Goal: Book appointment/travel/reservation

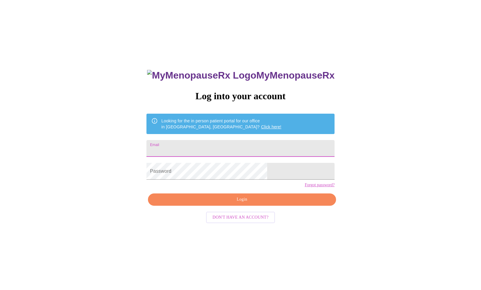
click at [219, 144] on input "Email" at bounding box center [241, 148] width 188 height 17
type input "[EMAIL_ADDRESS][DOMAIN_NAME]"
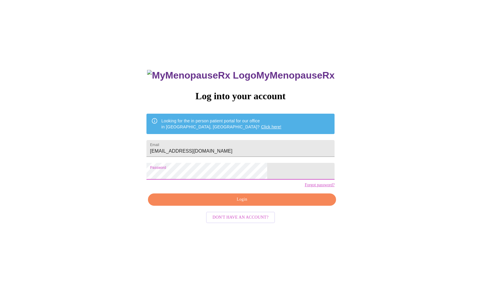
click at [236, 203] on span "Login" at bounding box center [242, 199] width 174 height 7
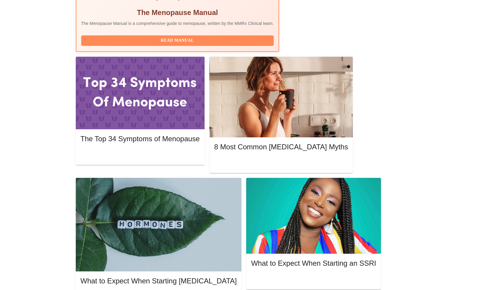
scroll to position [80, 0]
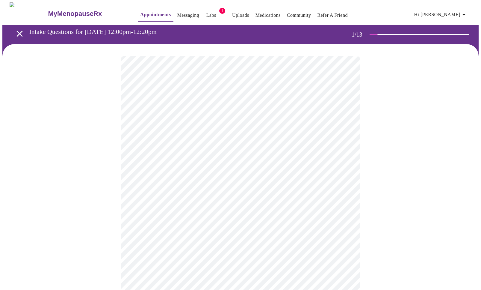
click at [221, 135] on body "MyMenopauseRx Appointments Messaging Labs 1 Uploads Medications Community Refer…" at bounding box center [240, 275] width 476 height 547
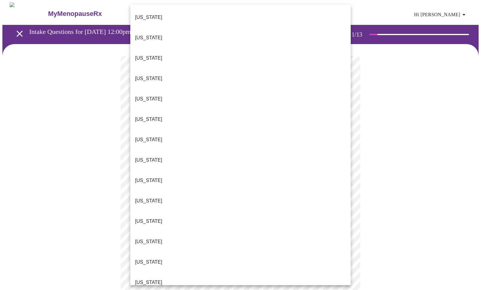
scroll to position [493, 0]
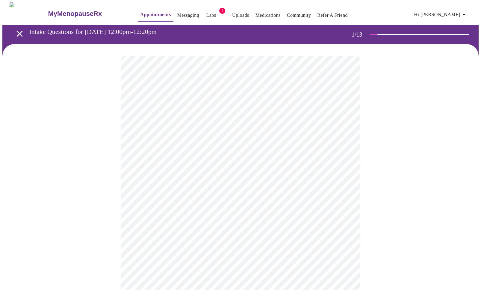
click at [193, 179] on body "MyMenopauseRx Appointments Messaging Labs 1 Uploads Medications Community Refer…" at bounding box center [240, 274] width 476 height 544
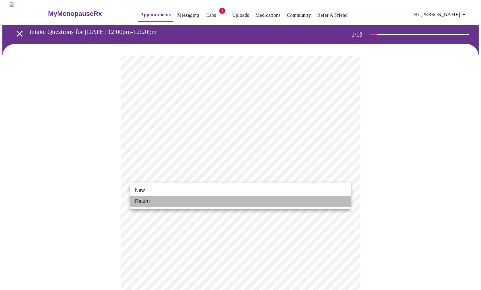
click at [184, 203] on li "Return" at bounding box center [240, 201] width 221 height 11
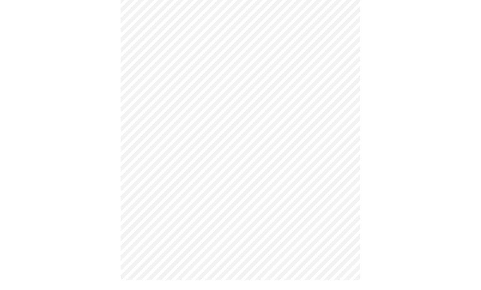
scroll to position [0, 0]
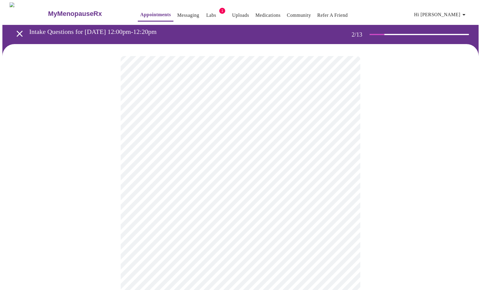
click at [185, 124] on body "MyMenopauseRx Appointments Messaging Labs 1 Uploads Medications Community Refer…" at bounding box center [240, 182] width 476 height 360
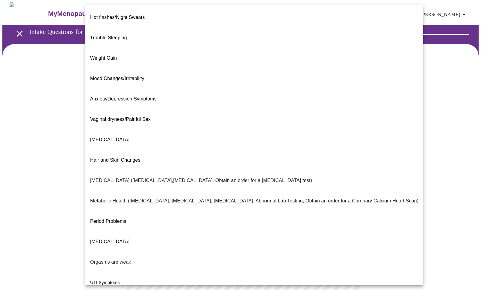
click at [182, 52] on li "Weight Gain" at bounding box center [254, 58] width 338 height 20
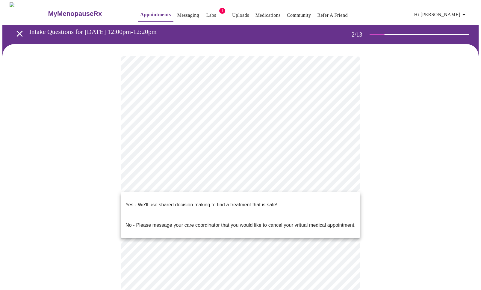
click at [191, 188] on body "MyMenopauseRx Appointments Messaging Labs 1 Uploads Medications Community Refer…" at bounding box center [240, 180] width 476 height 357
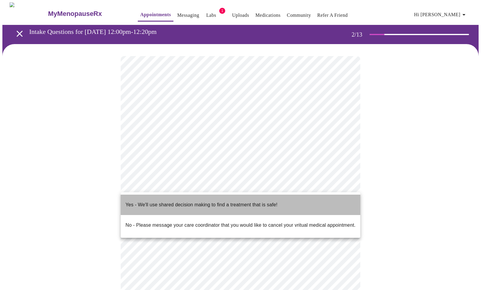
click at [192, 201] on p "Yes - We'll use shared decision making to find a treatment that is safe!" at bounding box center [202, 204] width 152 height 7
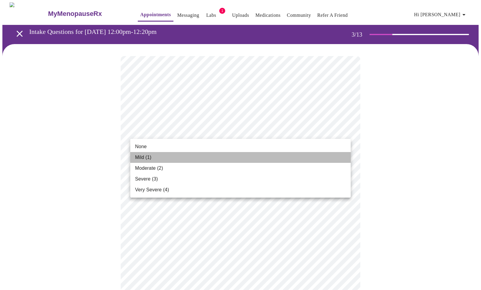
click at [263, 153] on li "Mild (1)" at bounding box center [240, 157] width 221 height 11
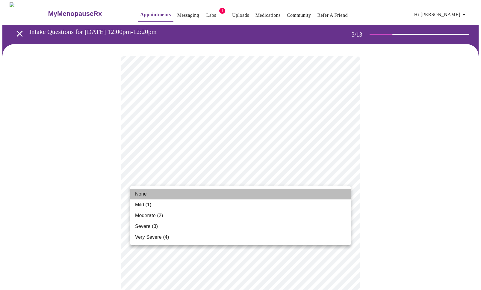
click at [240, 190] on li "None" at bounding box center [240, 193] width 221 height 11
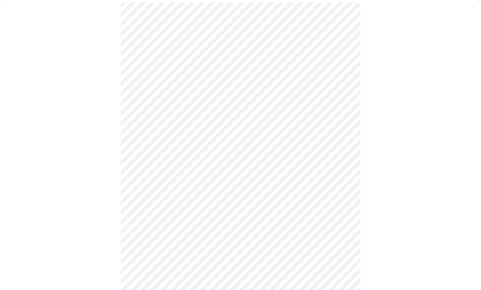
scroll to position [55, 0]
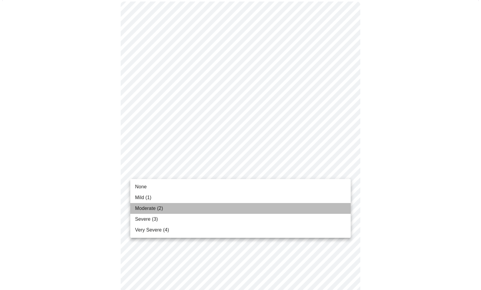
click at [226, 211] on li "Moderate (2)" at bounding box center [240, 208] width 221 height 11
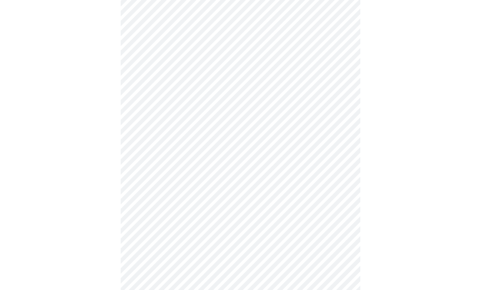
scroll to position [91, 0]
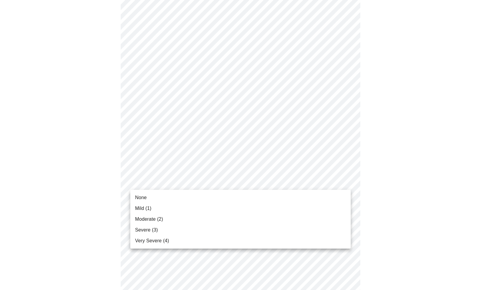
click at [217, 216] on li "Moderate (2)" at bounding box center [240, 219] width 221 height 11
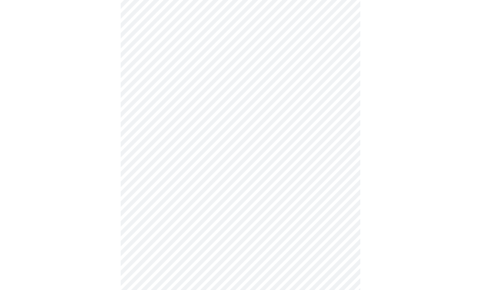
scroll to position [144, 0]
click at [214, 164] on body "MyMenopauseRx Appointments Messaging Labs 1 Uploads Medications Community Refer…" at bounding box center [240, 239] width 476 height 763
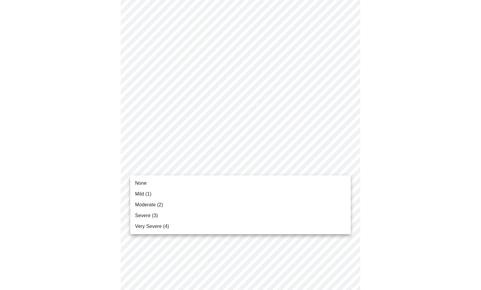
click at [194, 194] on li "Mild (1)" at bounding box center [240, 193] width 221 height 11
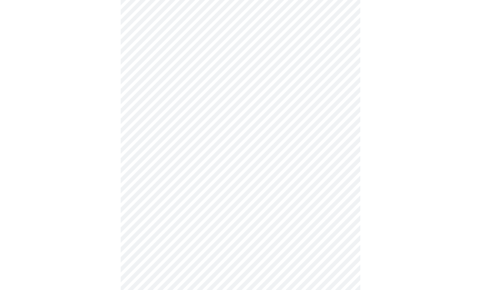
scroll to position [188, 0]
click at [199, 165] on body "MyMenopauseRx Appointments Messaging Labs 1 Uploads Medications Community Refer…" at bounding box center [240, 192] width 476 height 755
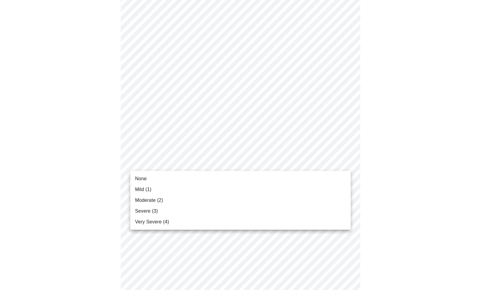
click at [200, 179] on li "None" at bounding box center [240, 178] width 221 height 11
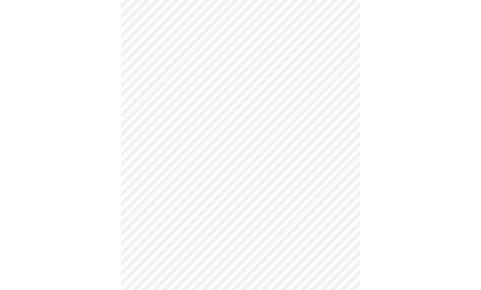
scroll to position [236, 0]
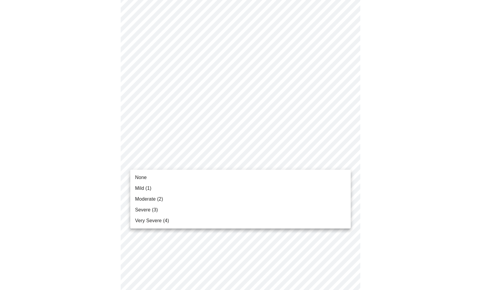
click at [202, 161] on body "MyMenopauseRx Appointments Messaging Labs 1 Uploads Medications Community Refer…" at bounding box center [240, 139] width 476 height 747
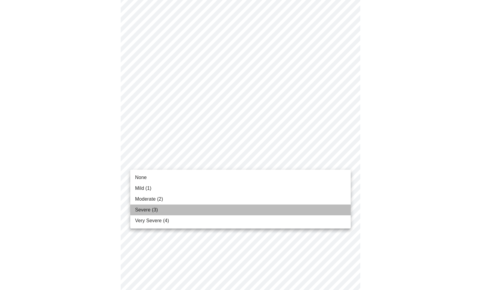
click at [190, 206] on li "Severe (3)" at bounding box center [240, 209] width 221 height 11
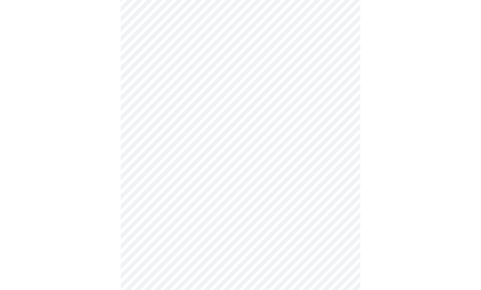
scroll to position [276, 0]
click at [188, 172] on body "MyMenopauseRx Appointments Messaging Labs 1 Uploads Medications Community Refer…" at bounding box center [240, 95] width 476 height 738
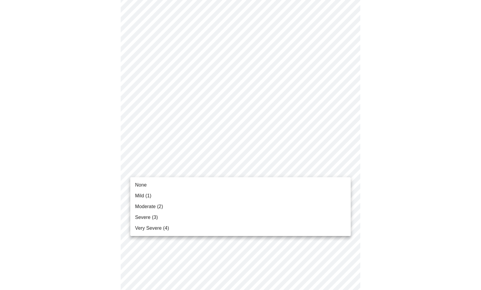
click at [179, 219] on li "Severe (3)" at bounding box center [240, 217] width 221 height 11
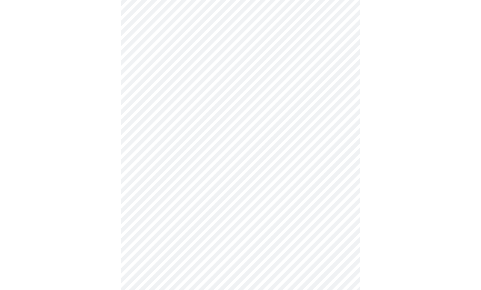
scroll to position [317, 0]
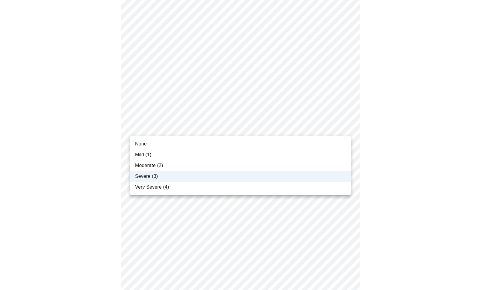
click at [182, 125] on body "MyMenopauseRx Appointments Messaging Labs 1 Uploads Medications Community Refer…" at bounding box center [240, 50] width 476 height 730
click at [162, 188] on span "Very Severe (4)" at bounding box center [152, 186] width 34 height 7
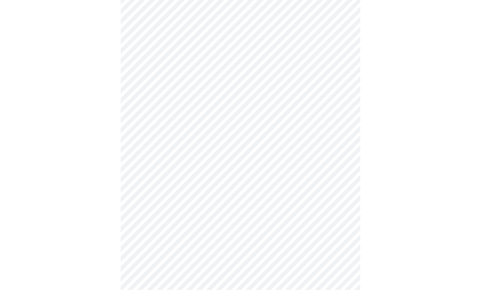
scroll to position [334, 0]
click at [192, 159] on body "MyMenopauseRx Appointments Messaging Labs 1 Uploads Medications Community Refer…" at bounding box center [240, 33] width 476 height 730
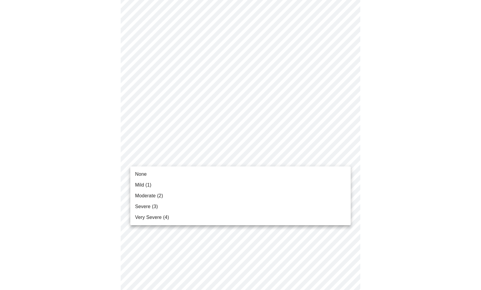
click at [173, 185] on li "Mild (1)" at bounding box center [240, 184] width 221 height 11
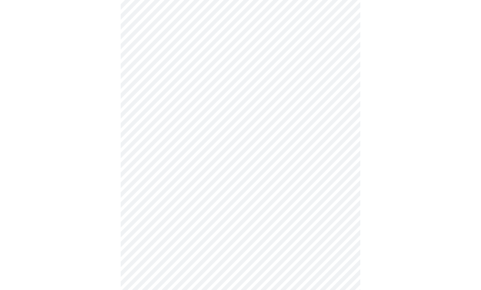
scroll to position [369, 0]
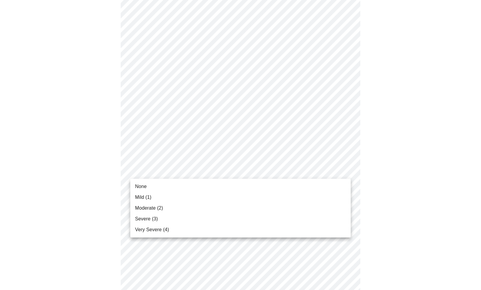
click at [170, 197] on li "Mild (1)" at bounding box center [240, 197] width 221 height 11
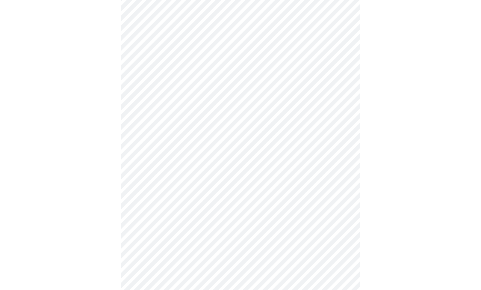
scroll to position [387, 0]
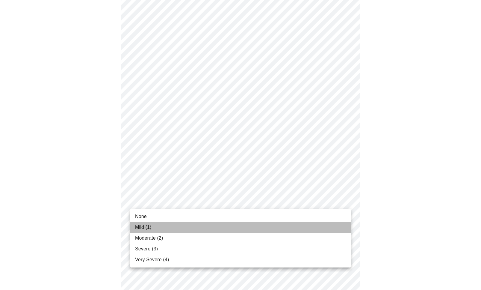
click at [169, 230] on li "Mild (1)" at bounding box center [240, 227] width 221 height 11
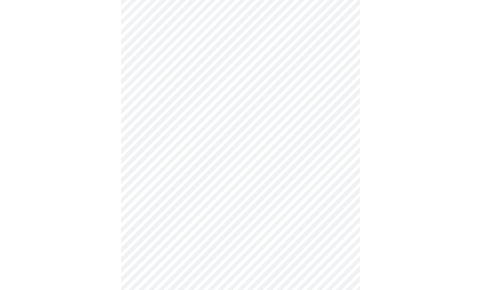
scroll to position [135, 0]
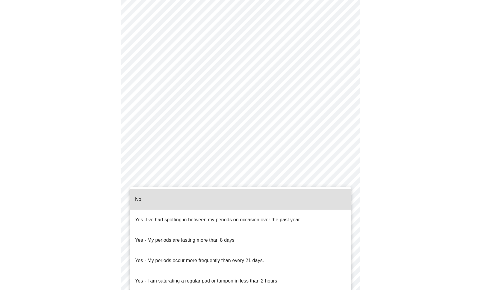
click at [176, 210] on body "MyMenopauseRx Appointments Messaging Labs 1 Uploads Medications Community Refer…" at bounding box center [240, 151] width 476 height 567
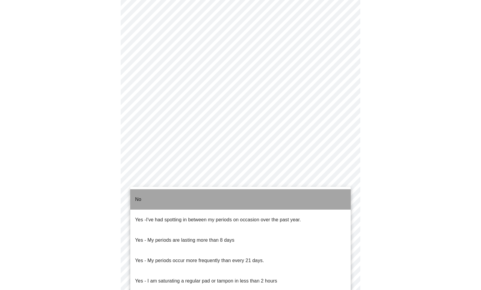
click at [176, 197] on li "No" at bounding box center [240, 199] width 221 height 20
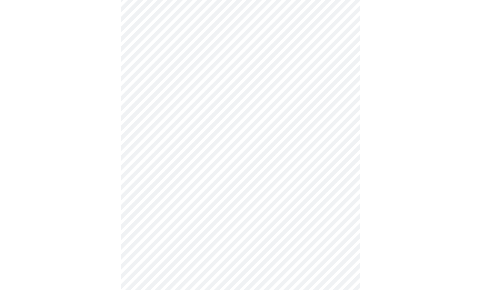
scroll to position [230, 0]
click at [189, 158] on body "MyMenopauseRx Appointments Messaging Labs 1 Uploads Medications Community Refer…" at bounding box center [240, 54] width 476 height 564
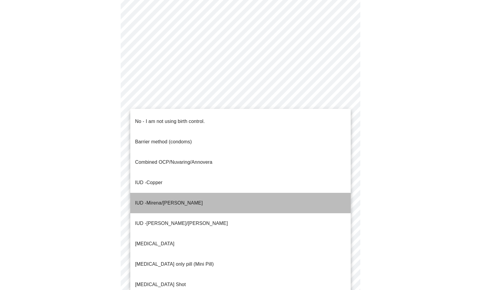
click at [186, 193] on li "IUD - Mirena/[PERSON_NAME]" at bounding box center [240, 203] width 221 height 20
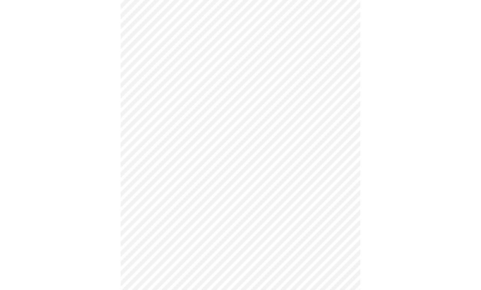
scroll to position [270, 0]
click at [190, 159] on body "MyMenopauseRx Appointments Messaging Labs 1 Uploads Medications Community Refer…" at bounding box center [240, 12] width 476 height 560
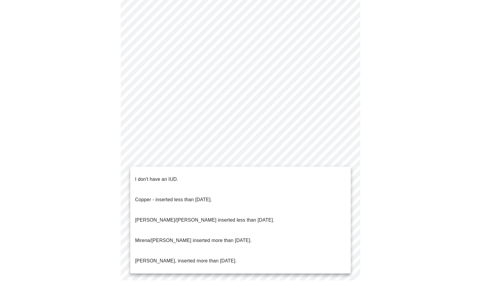
click at [236, 210] on li "[PERSON_NAME]/[PERSON_NAME] inserted less than [DATE]." at bounding box center [240, 220] width 221 height 20
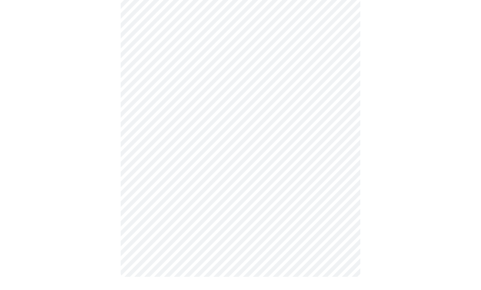
scroll to position [267, 0]
click at [236, 208] on body "MyMenopauseRx Appointments Messaging Labs 1 Uploads Medications Community Refer…" at bounding box center [240, 14] width 476 height 556
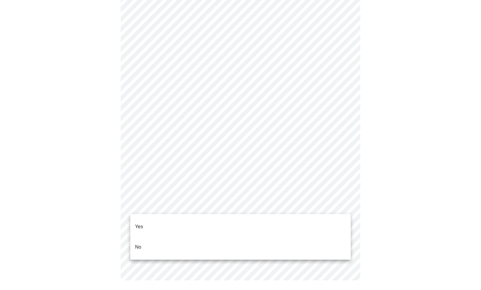
click at [233, 219] on li "Yes" at bounding box center [240, 226] width 221 height 20
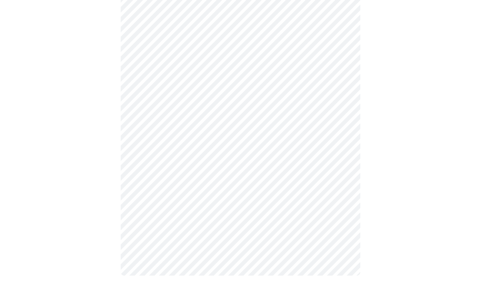
scroll to position [0, 0]
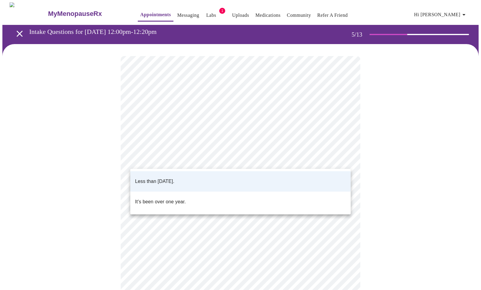
click at [275, 163] on body "MyMenopauseRx Appointments Messaging Labs 1 Uploads Medications Community Refer…" at bounding box center [240, 223] width 476 height 443
click at [275, 163] on div at bounding box center [240, 145] width 481 height 290
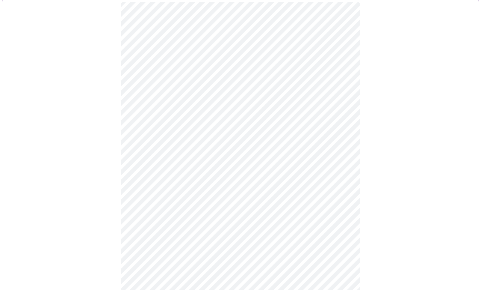
scroll to position [55, 0]
click at [259, 157] on body "MyMenopauseRx Appointments Messaging Labs 1 Uploads Medications Community Refer…" at bounding box center [240, 169] width 476 height 443
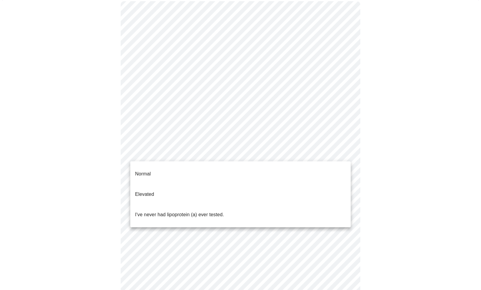
click at [113, 206] on div at bounding box center [240, 145] width 481 height 290
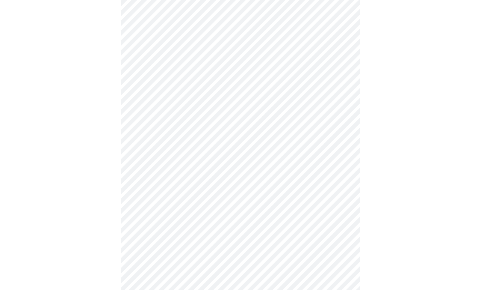
scroll to position [85, 0]
click at [176, 128] on body "MyMenopauseRx Appointments Messaging Labs 1 Uploads Medications Community Refer…" at bounding box center [240, 139] width 476 height 443
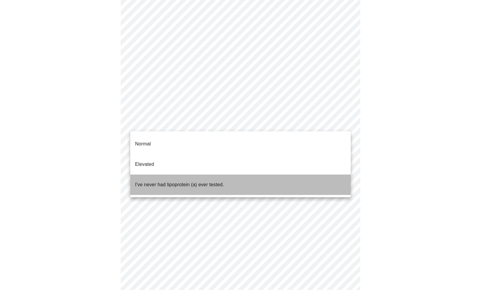
click at [166, 181] on p "I've never had lipoprotein (a) ever tested." at bounding box center [179, 184] width 89 height 7
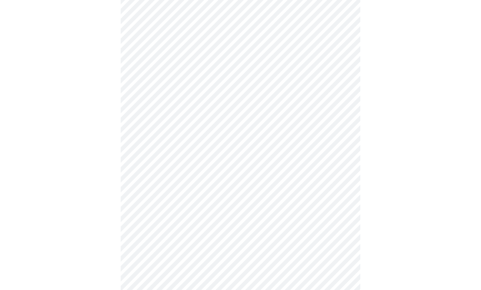
scroll to position [1511, 0]
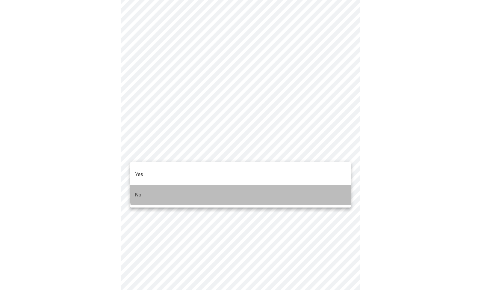
click at [256, 185] on li "No" at bounding box center [240, 195] width 221 height 20
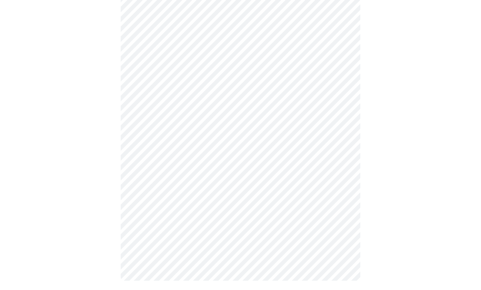
scroll to position [287, 0]
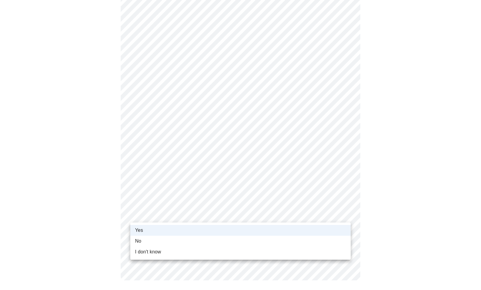
click at [227, 215] on body "MyMenopauseRx Appointments Messaging Labs 1 Uploads Medications Community Refer…" at bounding box center [240, 3] width 476 height 577
click at [230, 200] on div at bounding box center [240, 145] width 481 height 290
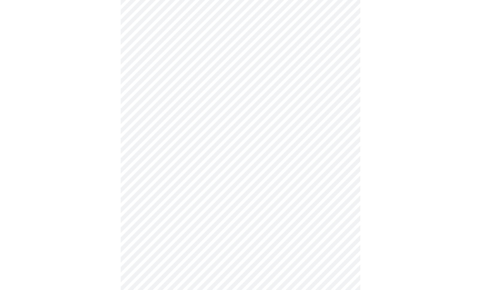
scroll to position [485, 0]
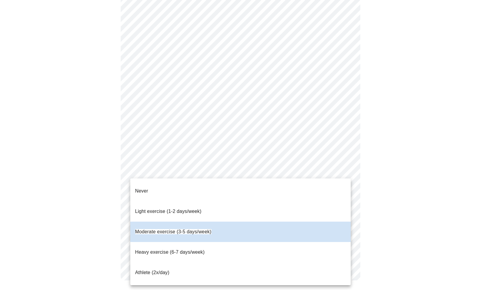
click at [250, 152] on div at bounding box center [240, 145] width 481 height 290
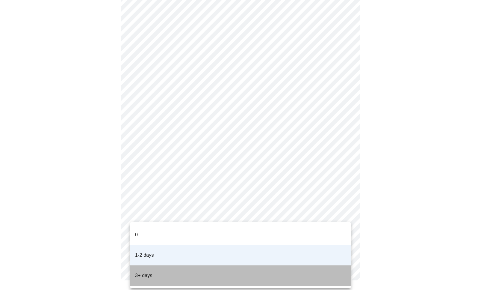
click at [167, 265] on li "3+ days" at bounding box center [240, 275] width 221 height 20
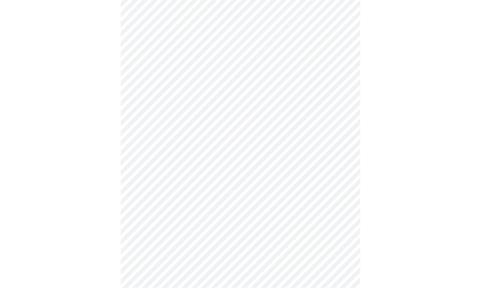
scroll to position [239, 0]
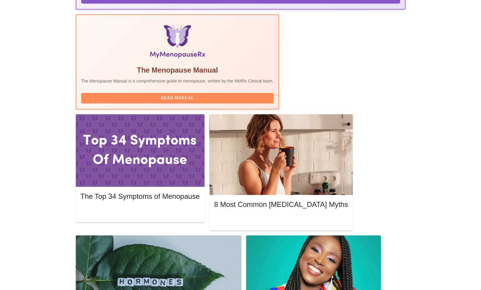
scroll to position [180, 0]
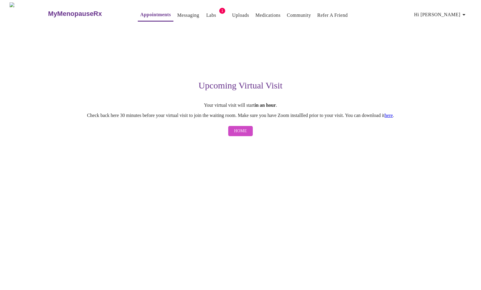
click at [182, 14] on link "Messaging" at bounding box center [188, 15] width 22 height 8
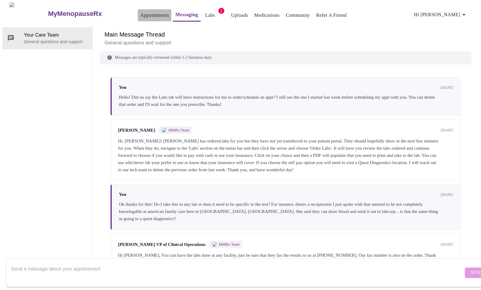
click at [140, 16] on link "Appointments" at bounding box center [154, 15] width 29 height 8
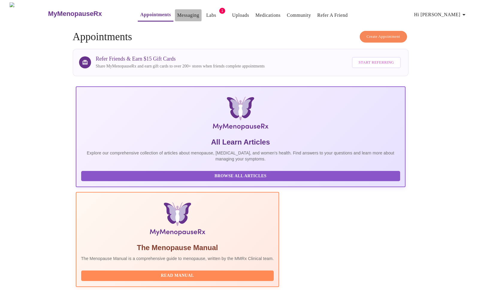
click at [179, 11] on link "Messaging" at bounding box center [188, 15] width 22 height 8
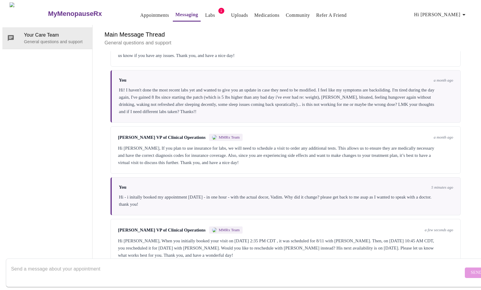
scroll to position [805, 0]
click at [355, 30] on h6 "Main Message Thread" at bounding box center [286, 35] width 362 height 10
click at [340, 30] on h6 "Main Message Thread" at bounding box center [286, 35] width 362 height 10
click at [315, 219] on div "[PERSON_NAME] VP of Clinical Operations MMRx Team a few seconds ago Hi [PERSON_…" at bounding box center [286, 242] width 350 height 47
click at [236, 258] on form "Send" at bounding box center [249, 272] width 487 height 28
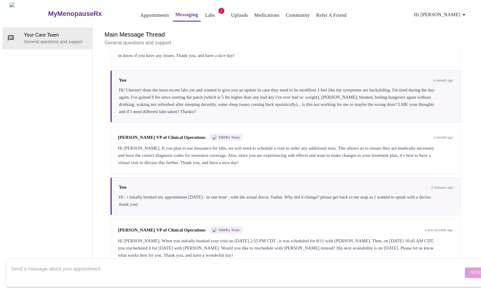
click at [233, 263] on textarea "Send a message about your appointment" at bounding box center [237, 272] width 452 height 19
click at [20, 263] on textarea "sure... should i just reschedule myself?" at bounding box center [237, 272] width 452 height 19
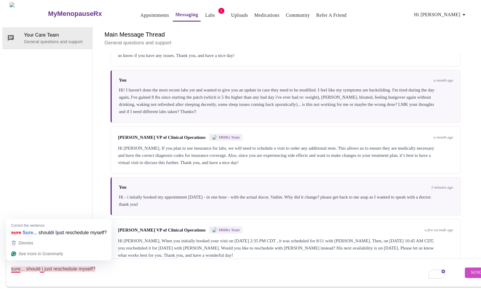
click at [15, 264] on textarea "sure... should i just reschedule myself?" at bounding box center [237, 272] width 452 height 19
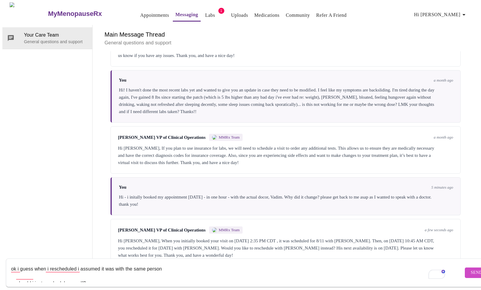
scroll to position [4, 0]
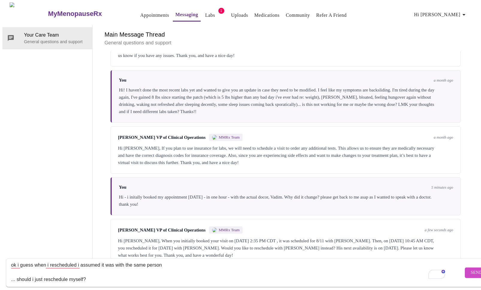
type textarea "ok i guess when i rescheduled i assumed it was with the same person ... should …"
click at [471, 269] on span "Send" at bounding box center [476, 272] width 11 height 7
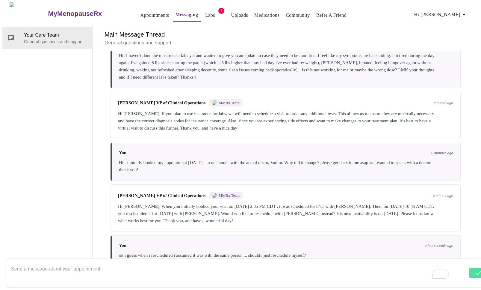
scroll to position [841, 0]
click at [230, 263] on textarea "To enrich screen reader interactions, please activate Accessibility in Grammarl…" at bounding box center [237, 272] width 452 height 19
click at [378, 30] on h6 "Main Message Thread" at bounding box center [286, 35] width 362 height 10
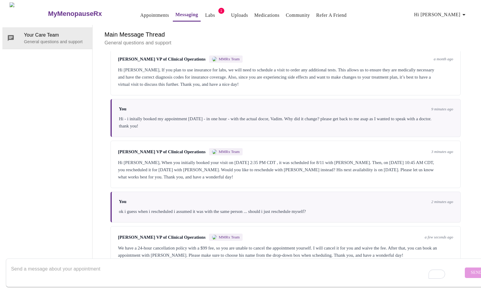
scroll to position [893, 0]
click at [330, 263] on textarea "To enrich screen reader interactions, please activate Accessibility in Grammarl…" at bounding box center [237, 272] width 452 height 19
type textarea "ok thank you i appreciate it"
click at [465, 271] on button "Send" at bounding box center [476, 272] width 23 height 10
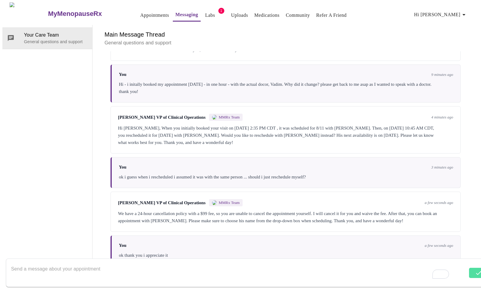
scroll to position [0, 0]
click at [48, 12] on h3 "MyMenopauseRx" at bounding box center [75, 14] width 54 height 8
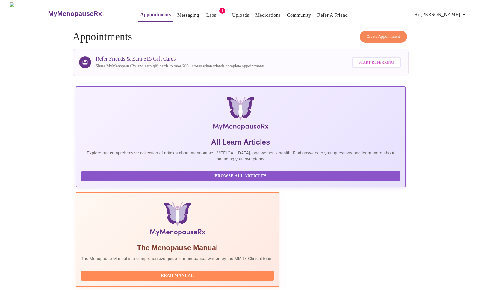
click at [376, 33] on span "Create Appointment" at bounding box center [384, 36] width 34 height 7
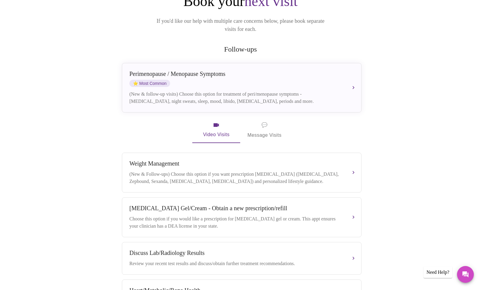
scroll to position [77, 0]
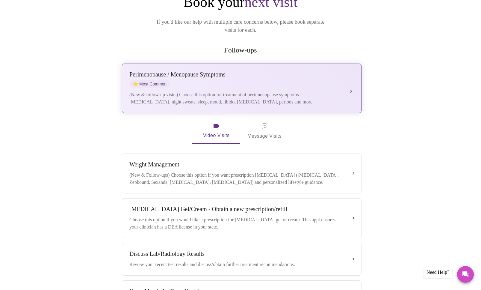
click at [196, 81] on div "[MEDICAL_DATA] / Menopause Symptoms ⭐ Most Common (New & follow-up visits) Choo…" at bounding box center [241, 88] width 225 height 34
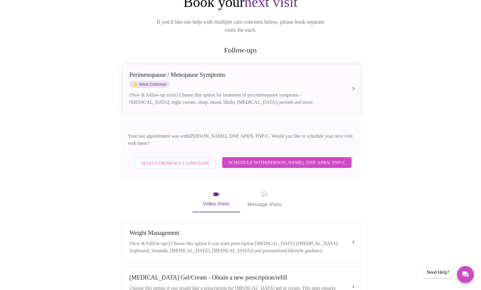
click at [187, 159] on span "Select from All Clinicians" at bounding box center [175, 163] width 68 height 8
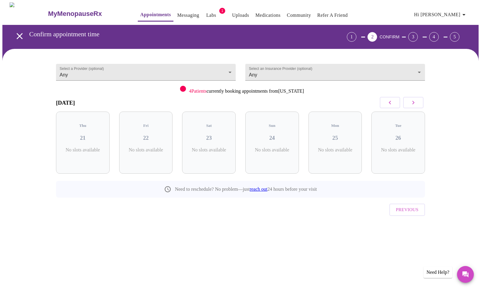
scroll to position [0, 0]
click at [113, 69] on body "MyMenopauseRx Appointments Messaging Labs 1 Uploads Medications Community Refer…" at bounding box center [240, 123] width 476 height 243
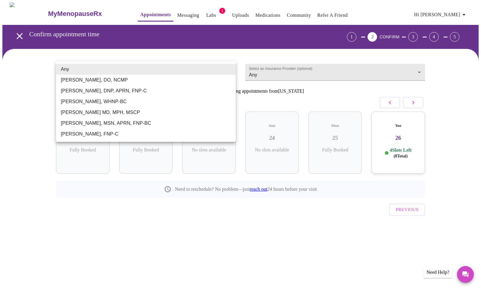
click at [101, 111] on li "[PERSON_NAME] MD, MPH, MSCP" at bounding box center [146, 112] width 180 height 11
type input "[PERSON_NAME] MD, MPH, MSCP"
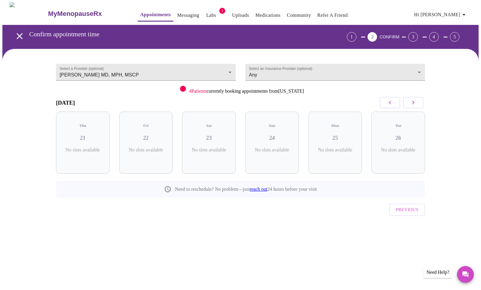
click at [257, 79] on div "Select an Insurance Provider (optional) Any Any" at bounding box center [335, 70] width 189 height 29
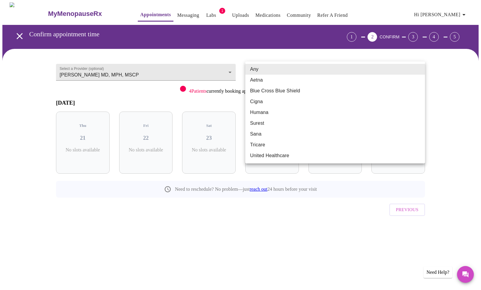
click at [257, 74] on body "MyMenopauseRx Appointments Messaging Labs 1 Uploads Medications Community Refer…" at bounding box center [240, 123] width 476 height 243
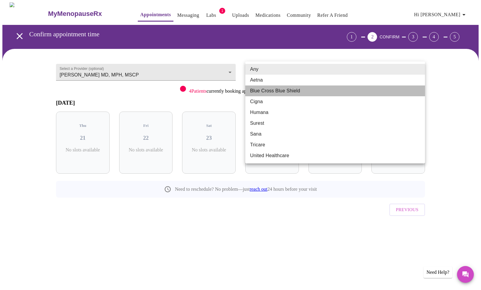
click at [258, 91] on li "Blue Cross Blue Shield" at bounding box center [335, 90] width 180 height 11
type input "Blue Cross Blue Shield"
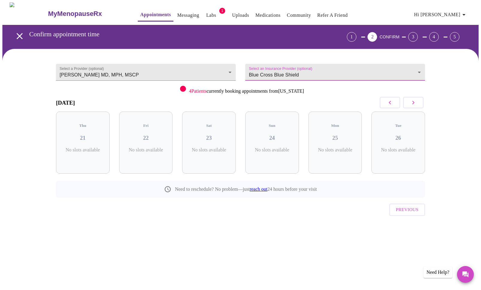
click at [415, 106] on button "button" at bounding box center [413, 102] width 20 height 11
click at [387, 99] on icon "button" at bounding box center [390, 102] width 7 height 7
click at [271, 141] on div "Thu 04 4 Slots Left ( 4 Total)" at bounding box center [272, 142] width 54 height 62
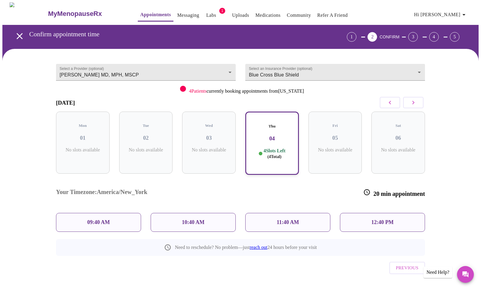
click at [412, 213] on div "12:40 PM" at bounding box center [382, 222] width 85 height 19
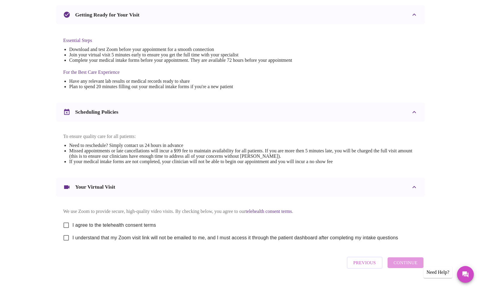
scroll to position [144, 0]
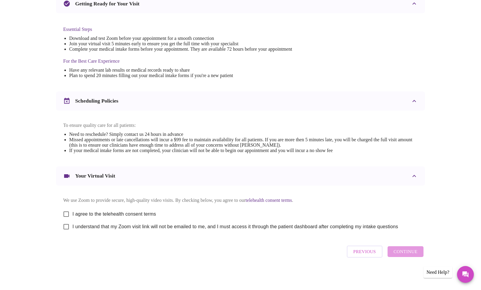
click at [117, 210] on span "I agree to the telehealth consent terms" at bounding box center [115, 213] width 84 height 7
click at [73, 209] on input "I agree to the telehealth consent terms" at bounding box center [66, 214] width 13 height 13
checkbox input "true"
click at [111, 227] on span "I understand that my Zoom visit link will not be emailed to me, and I must acce…" at bounding box center [236, 226] width 326 height 7
click at [73, 227] on input "I understand that my Zoom visit link will not be emailed to me, and I must acce…" at bounding box center [66, 226] width 13 height 13
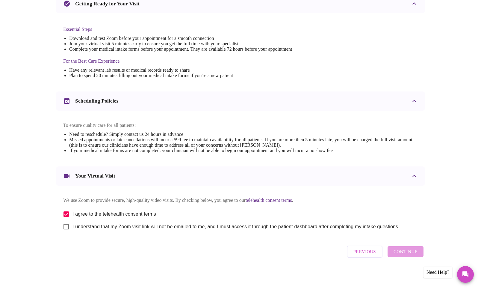
checkbox input "true"
click at [410, 255] on span "Continue" at bounding box center [406, 252] width 24 height 8
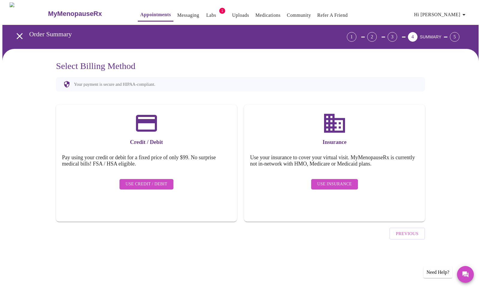
scroll to position [0, 0]
click at [331, 180] on span "Use Insurance" at bounding box center [334, 183] width 34 height 7
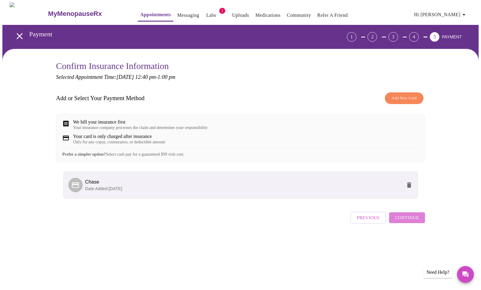
click at [409, 221] on span "Continue" at bounding box center [407, 218] width 24 height 8
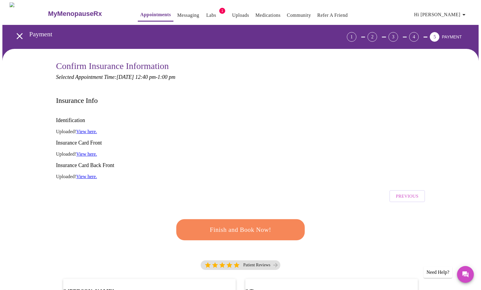
click at [259, 224] on span "Finish and Book Now!" at bounding box center [241, 229] width 114 height 11
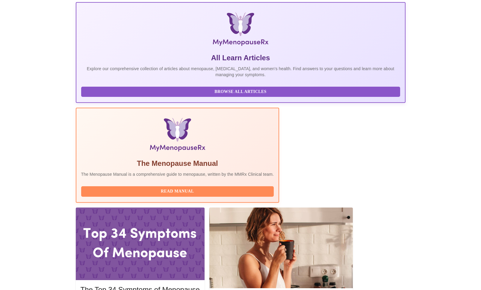
scroll to position [90, 0]
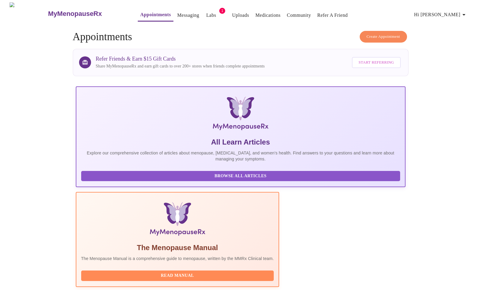
click at [379, 35] on span "Create Appointment" at bounding box center [384, 36] width 34 height 7
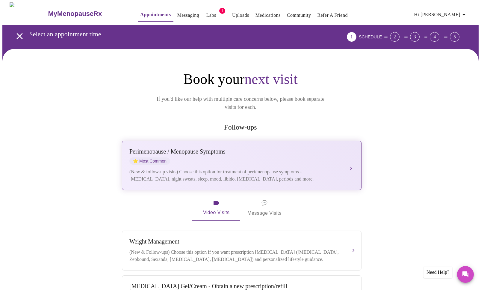
click at [179, 168] on div "(New & follow-up visits) Choose this option for treatment of peri/menopause sym…" at bounding box center [235, 175] width 213 height 14
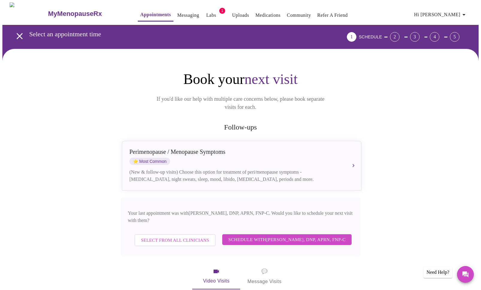
click at [198, 236] on span "Select from All Clinicians" at bounding box center [175, 240] width 68 height 8
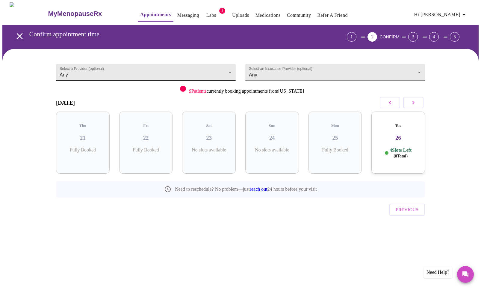
click at [147, 66] on body "MyMenopauseRx Appointments Messaging Labs 1 Uploads Medications Community Refer…" at bounding box center [240, 123] width 476 height 243
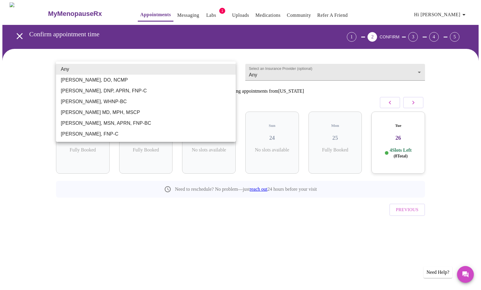
click at [126, 114] on li "[PERSON_NAME] MD, MPH, MSCP" at bounding box center [146, 112] width 180 height 11
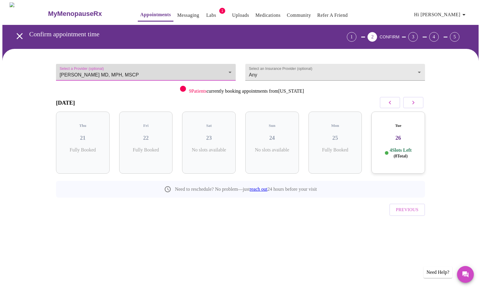
type input "[PERSON_NAME] MD, MPH, MSCP"
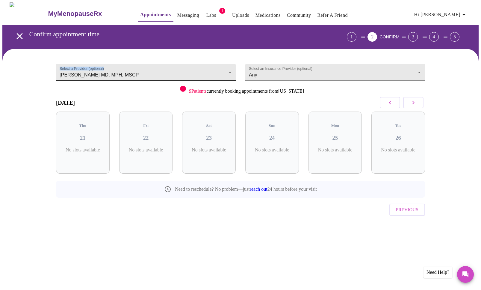
drag, startPoint x: 46, startPoint y: 71, endPoint x: 141, endPoint y: 74, distance: 94.1
click at [141, 74] on div "Select a Provider (optional) Vadim Gelman MD, MPH, MSCP Vadim Gelman MD, MPH, M…" at bounding box center [240, 147] width 476 height 197
click at [177, 13] on link "Messaging" at bounding box center [188, 15] width 22 height 8
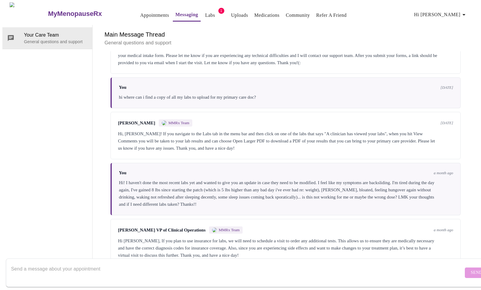
scroll to position [709, 0]
click at [137, 280] on form "Send" at bounding box center [249, 272] width 487 height 28
click at [137, 270] on textarea "Send a message about your appointment" at bounding box center [237, 272] width 452 height 19
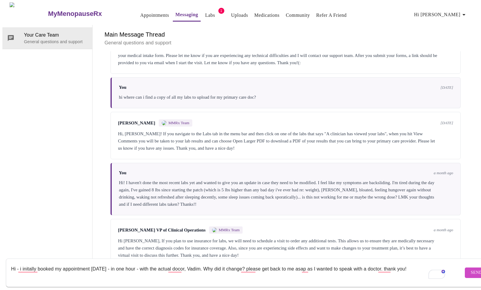
type textarea "Hi - i initally booked my appointment [DATE] - in one hour - with the actual do…"
click at [471, 269] on span "Send" at bounding box center [476, 272] width 11 height 7
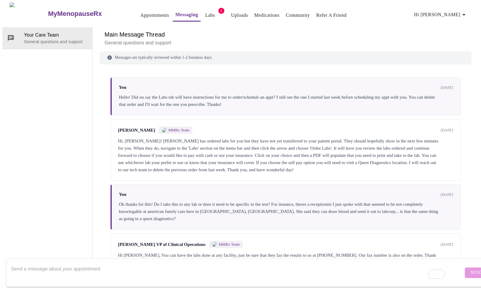
scroll to position [753, 0]
